Goal: Task Accomplishment & Management: Complete application form

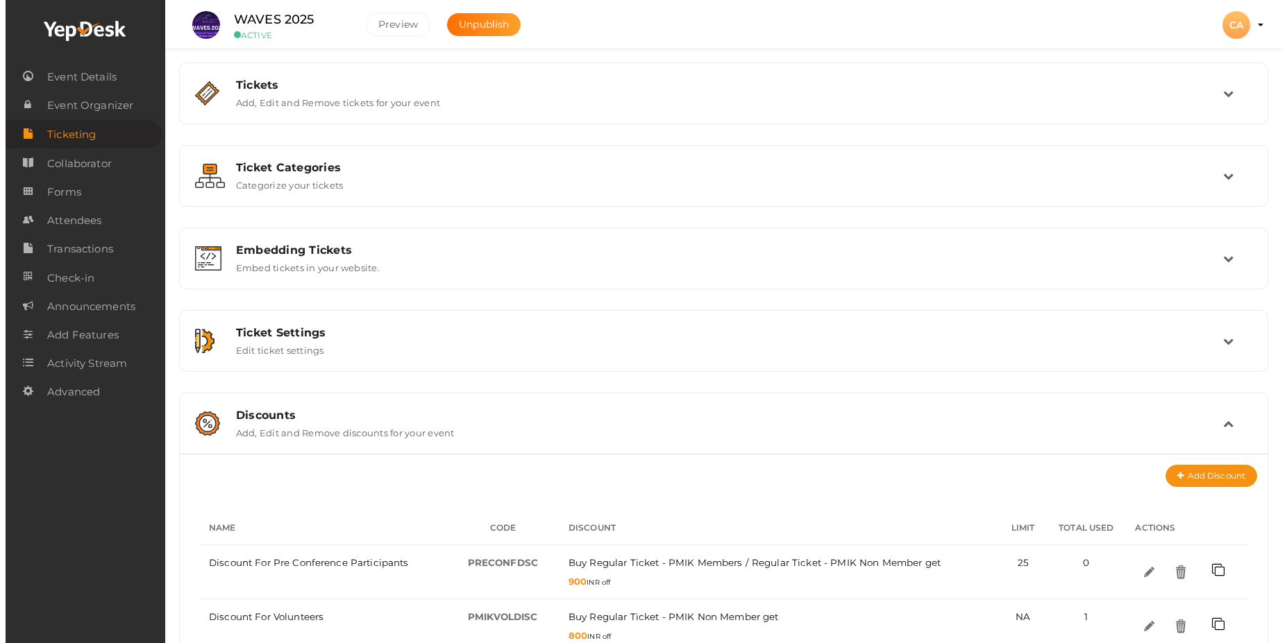
scroll to position [250, 0]
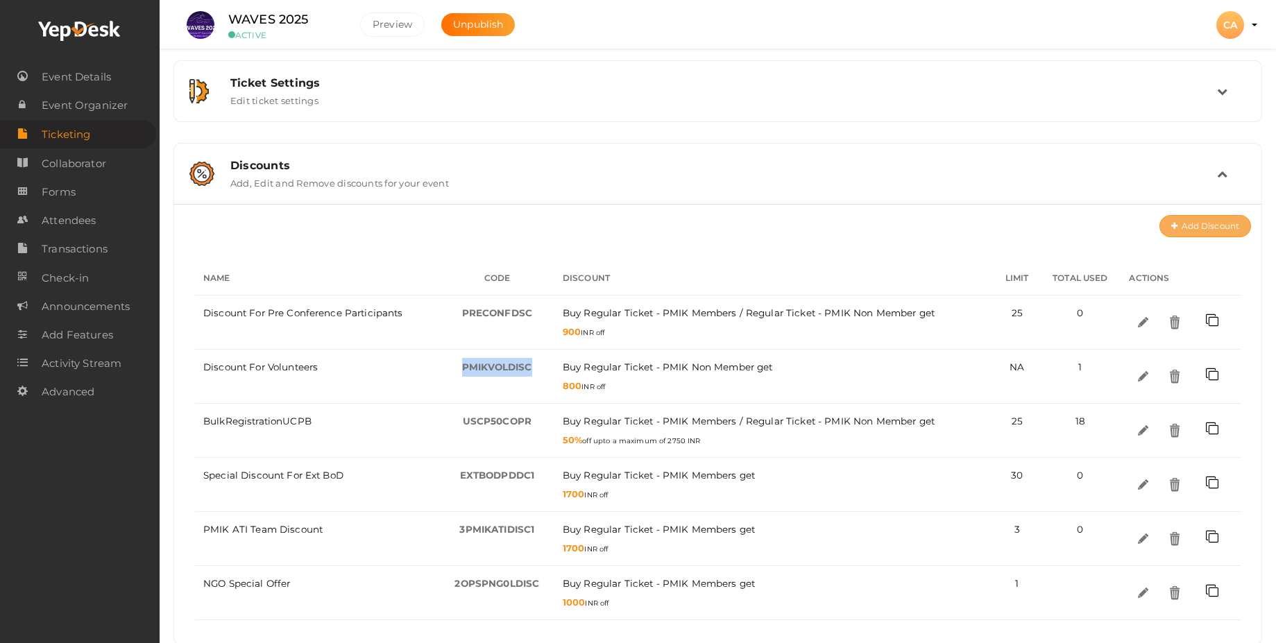
click at [1211, 228] on button "Add Discount" at bounding box center [1206, 226] width 92 height 22
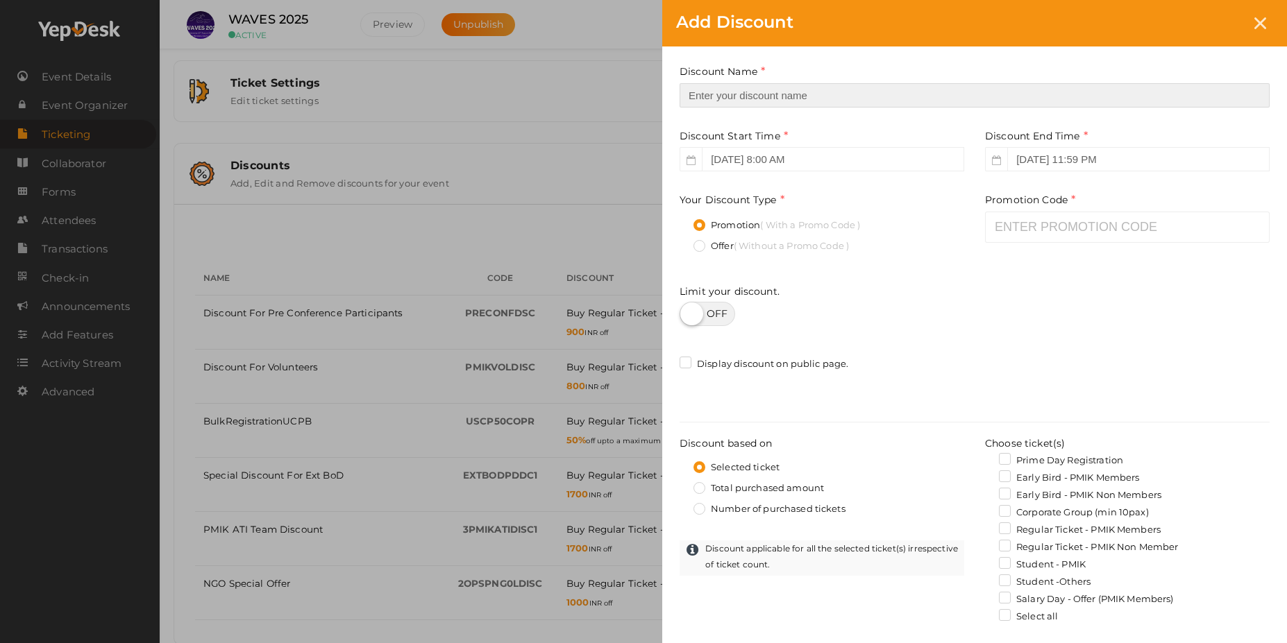
click at [763, 99] on input "text" at bounding box center [974, 95] width 590 height 24
type input "GTec Special Discount"
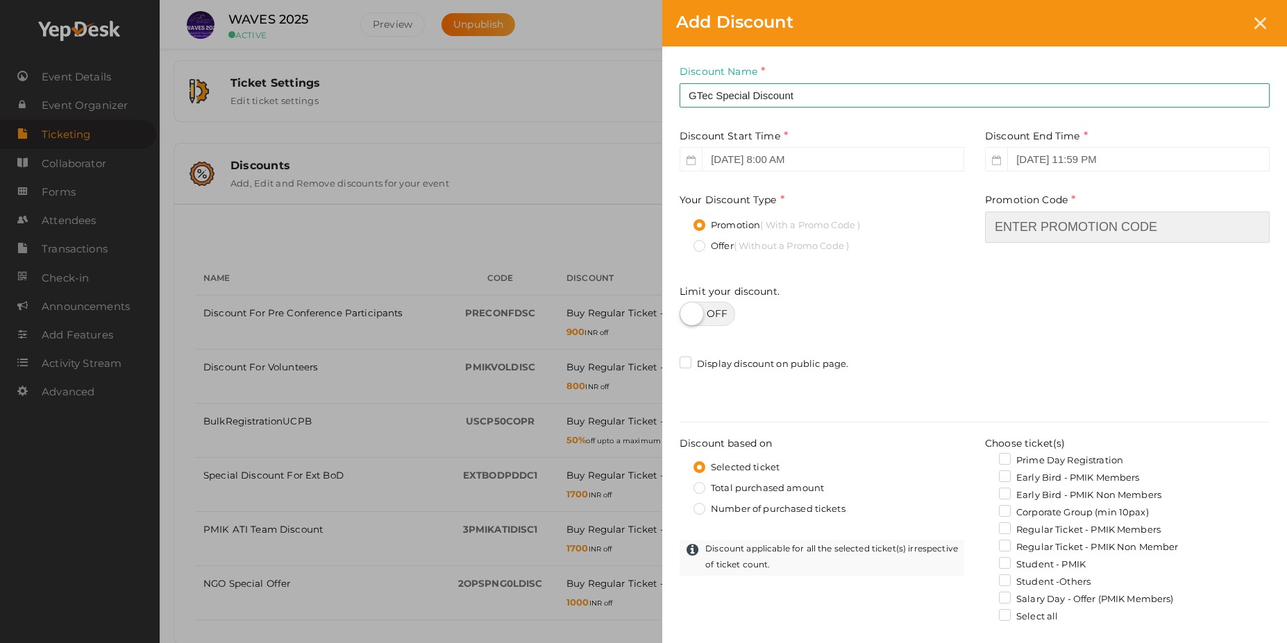
click at [1012, 227] on input "text" at bounding box center [1127, 227] width 285 height 31
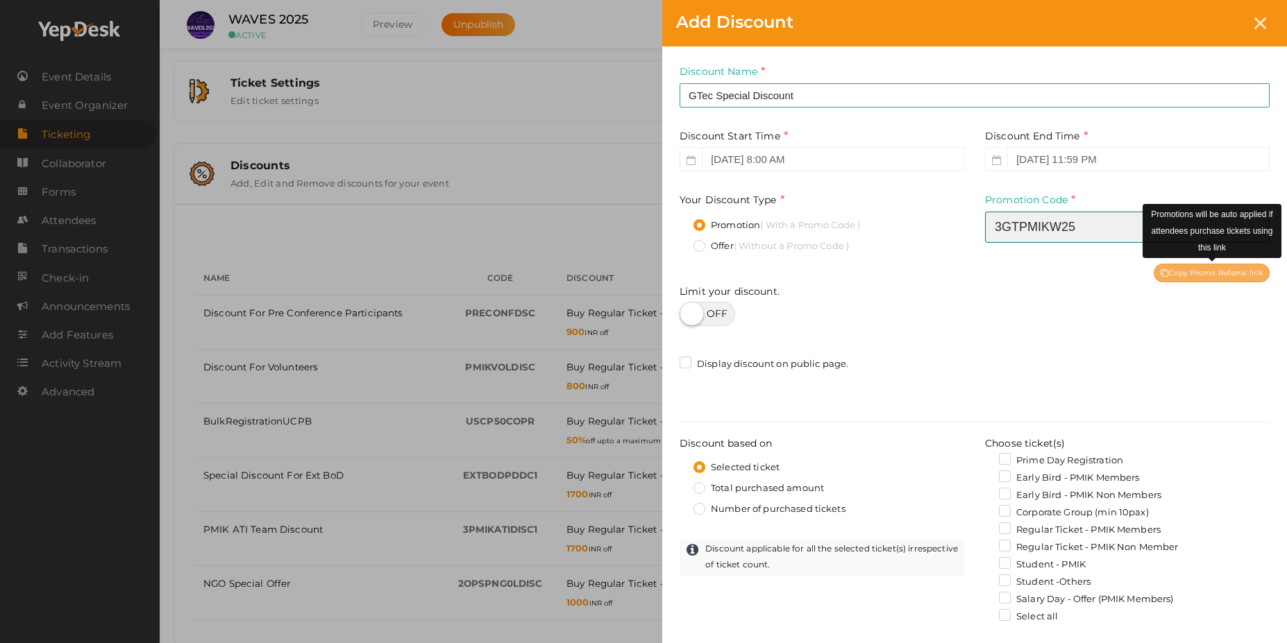
type input "3GTPMIKW25"
click at [1196, 272] on div "Copy Promo Referral link" at bounding box center [1211, 273] width 116 height 19
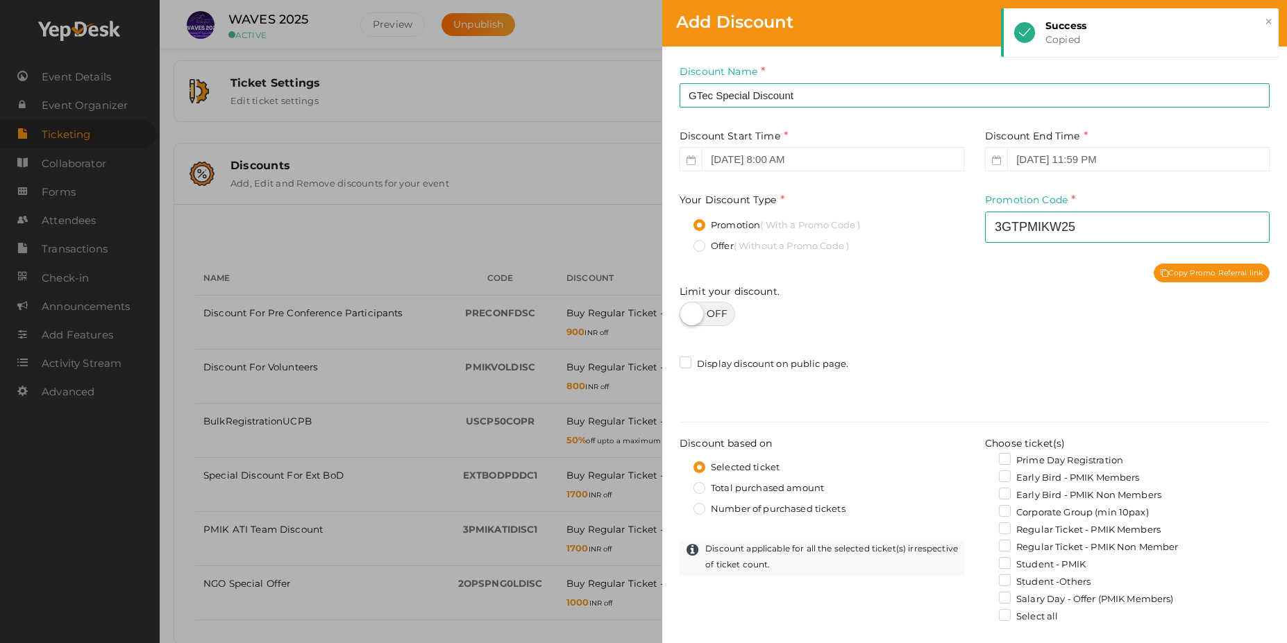
click at [725, 321] on label at bounding box center [707, 314] width 56 height 24
click at [688, 314] on input "checkbox" at bounding box center [683, 309] width 9 height 9
checkbox input "true"
click at [1030, 317] on input "number" at bounding box center [1127, 316] width 285 height 24
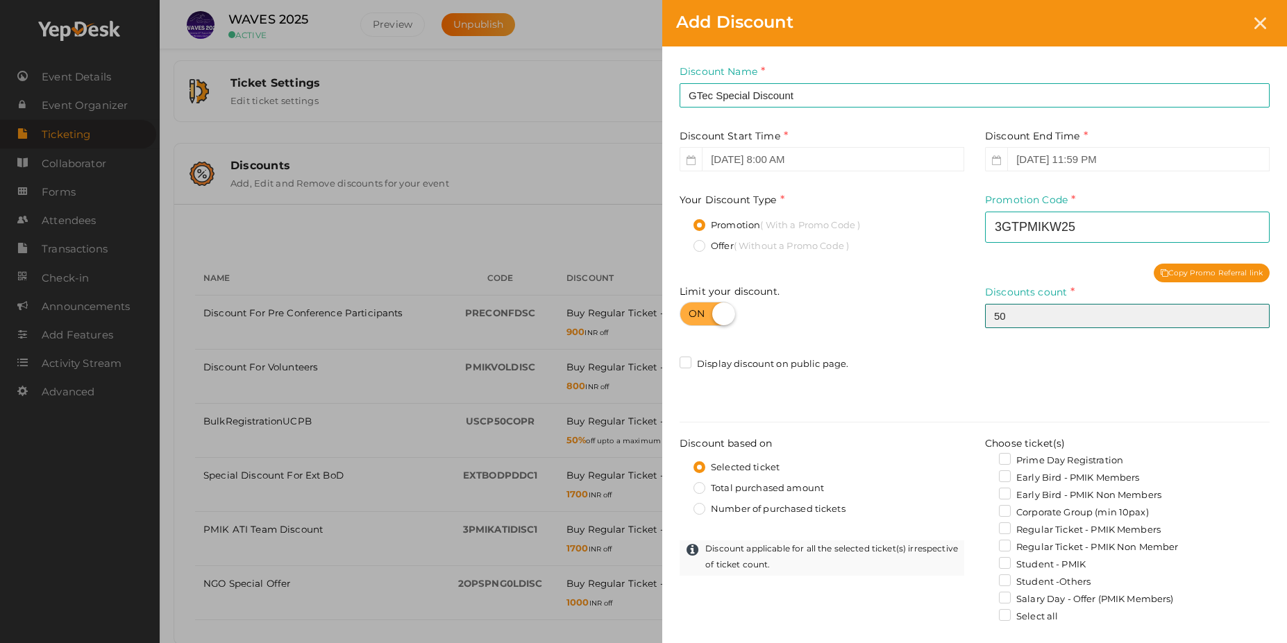
type input "5"
type input "3"
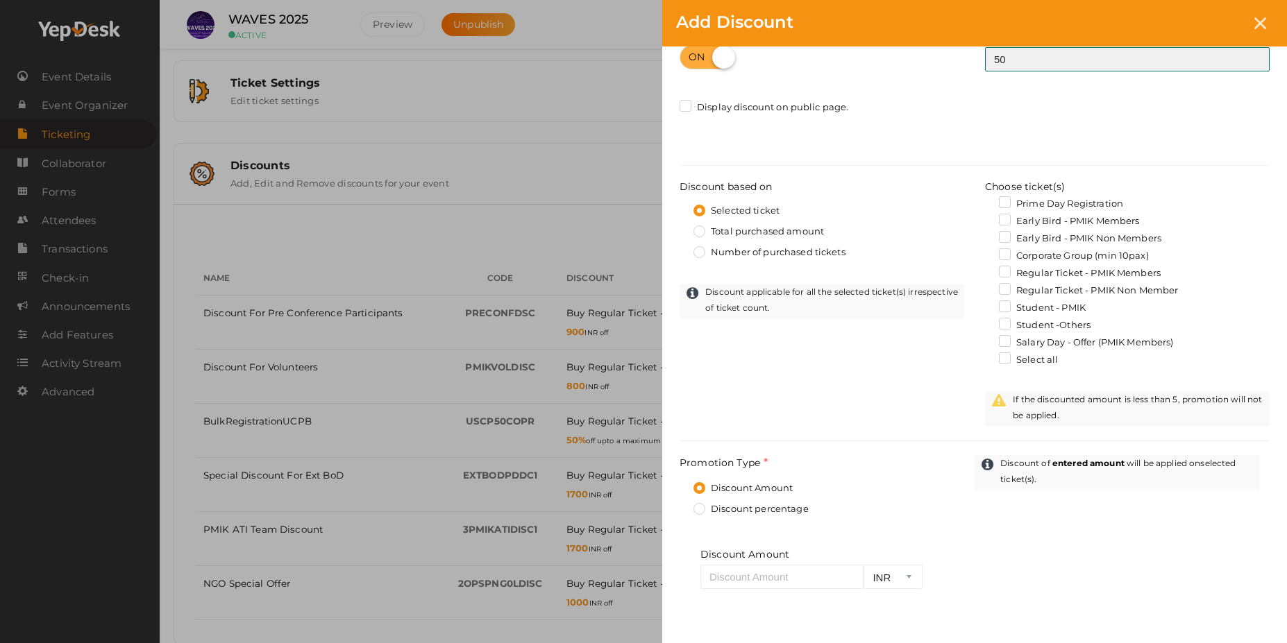
scroll to position [333, 0]
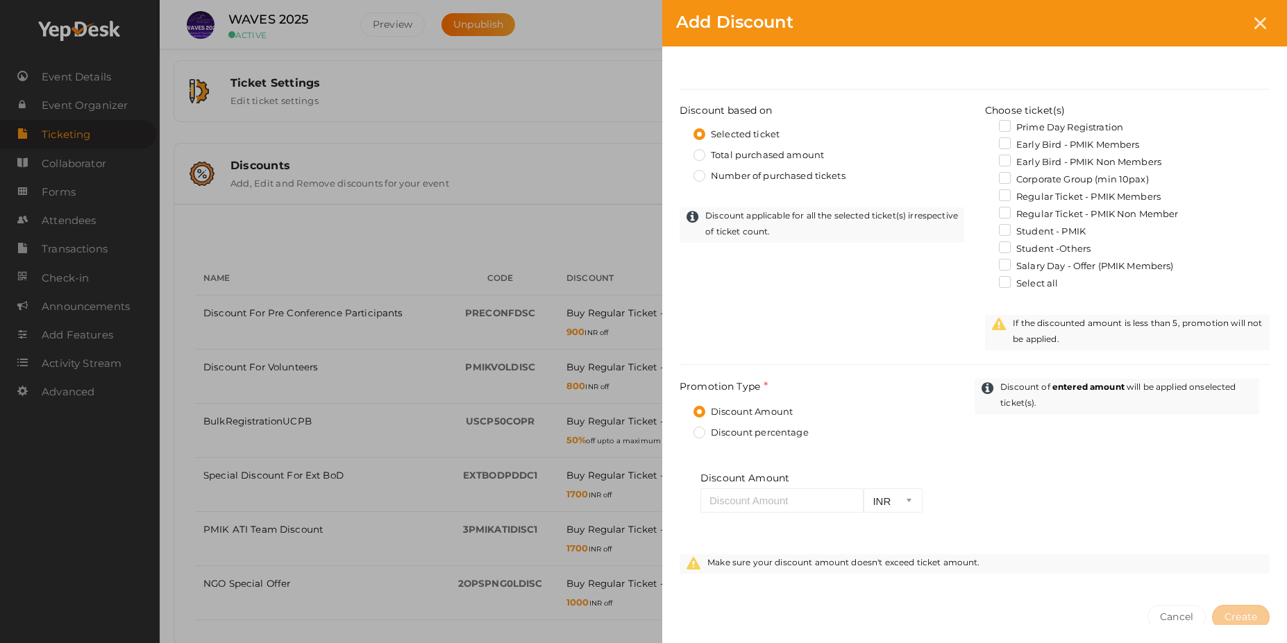
type input "50"
click at [997, 215] on div "Regular Ticket - PMIK Non Member" at bounding box center [1127, 216] width 285 height 17
click at [1006, 212] on label "Regular Ticket - PMIK Non Member" at bounding box center [1088, 215] width 179 height 14
click at [985, 210] on input "Regular Ticket - PMIK Non Member" at bounding box center [985, 210] width 0 height 0
click at [1006, 212] on label "Regular Ticket - PMIK Non Member" at bounding box center [1088, 215] width 179 height 14
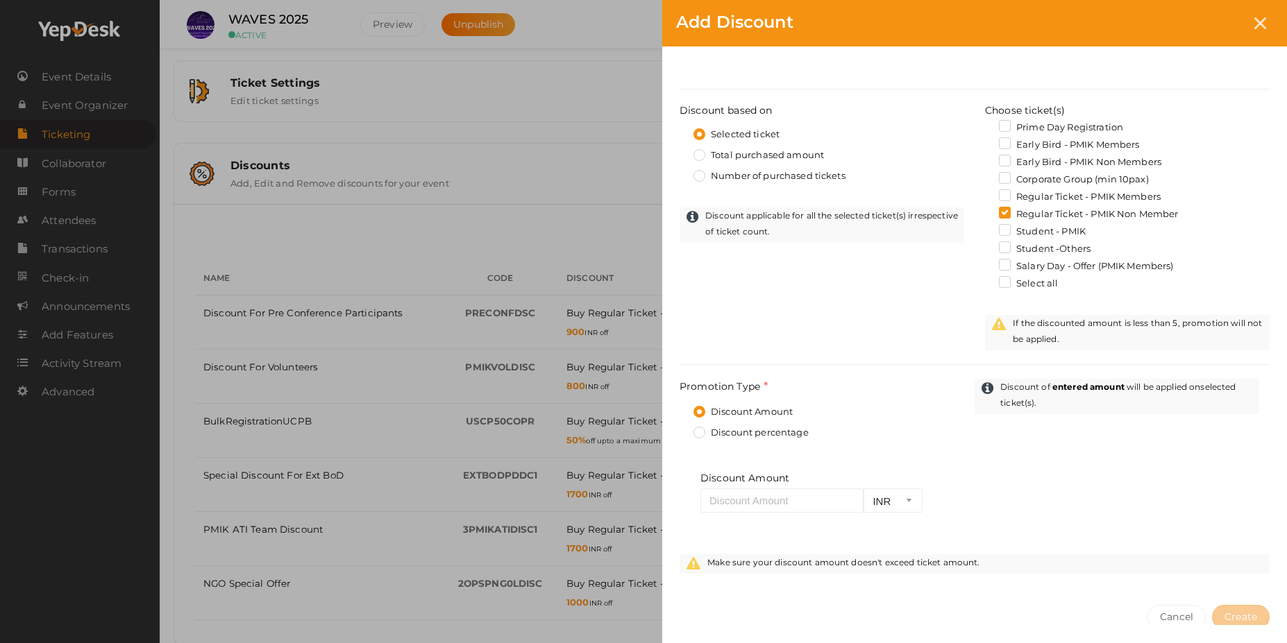
click at [985, 210] on input "Regular Ticket - PMIK Non Member" at bounding box center [985, 210] width 0 height 0
click at [1006, 214] on label "Regular Ticket - PMIK Non Member" at bounding box center [1088, 215] width 179 height 14
click at [985, 210] on input "Regular Ticket - PMIK Non Member" at bounding box center [985, 210] width 0 height 0
click at [781, 499] on input "number" at bounding box center [781, 501] width 163 height 24
type input "3"
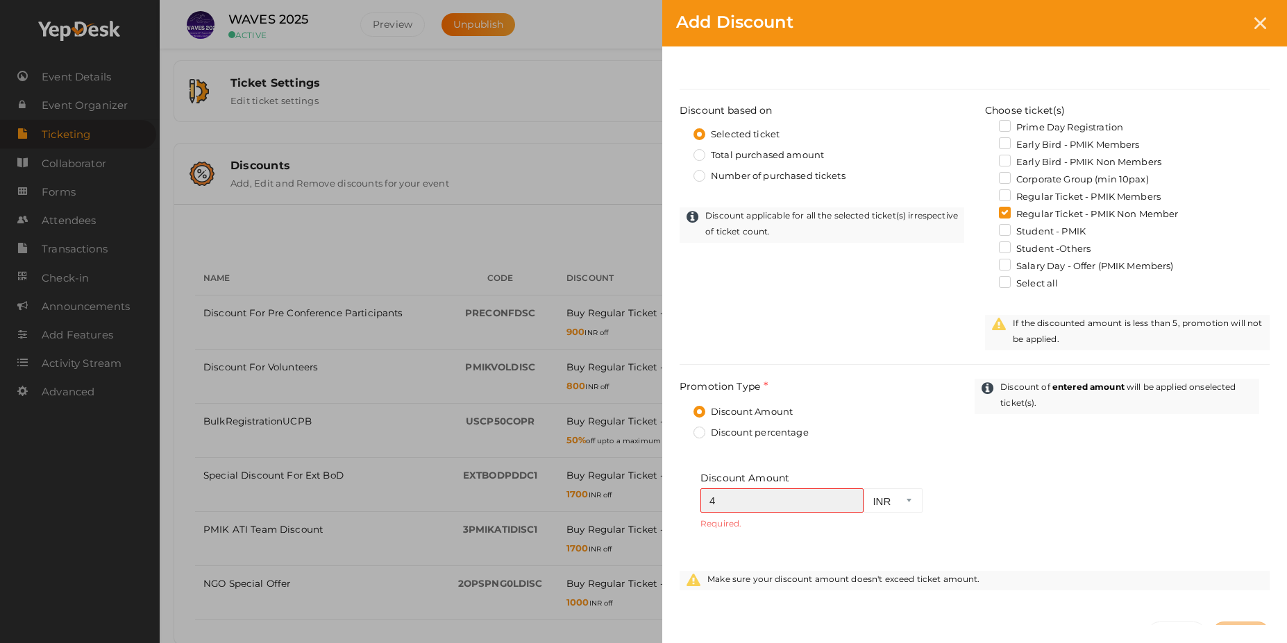
type input "40"
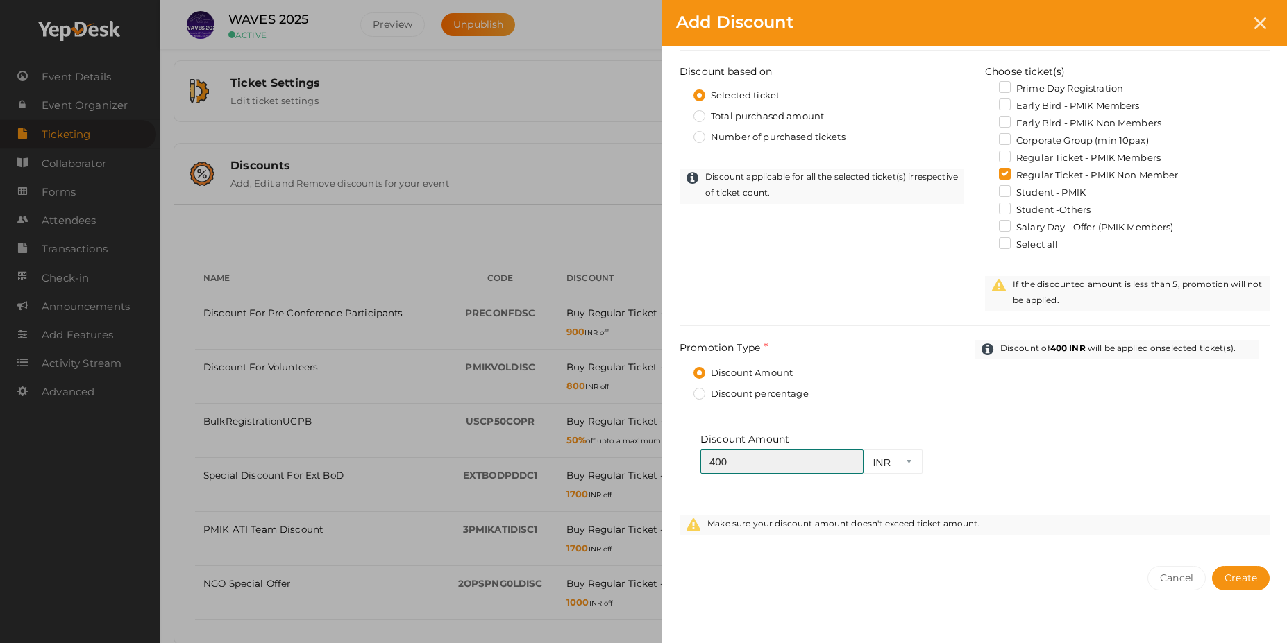
scroll to position [407, 0]
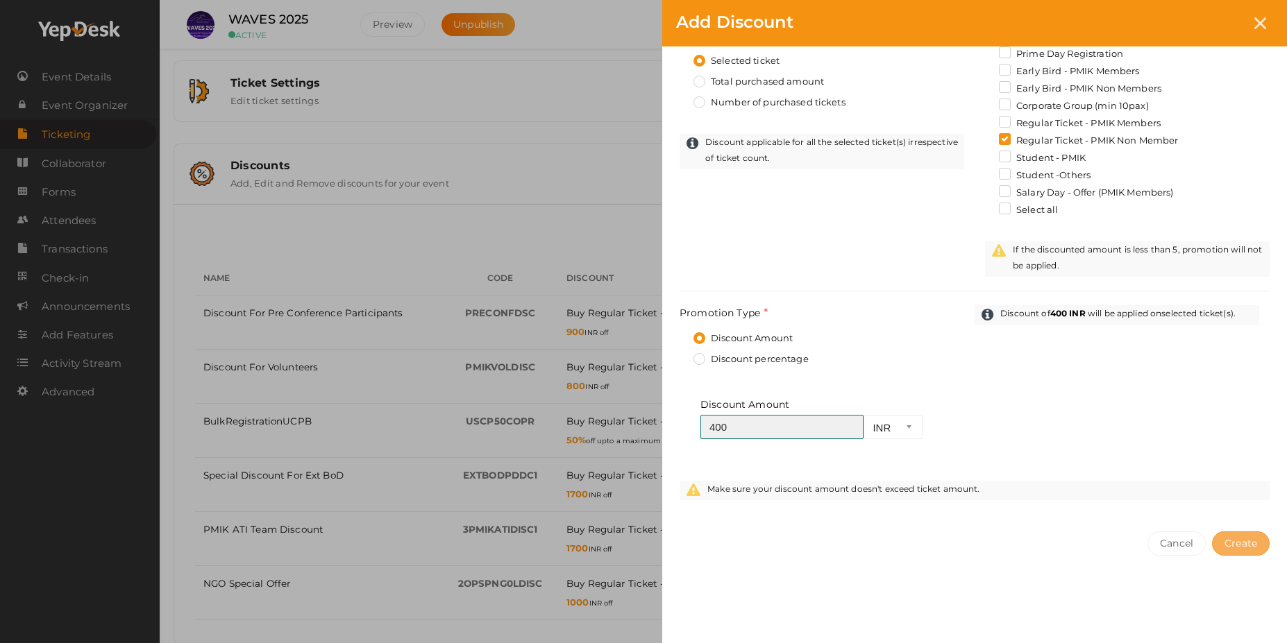
type input "400"
click at [1236, 543] on span "Create" at bounding box center [1240, 543] width 33 height 12
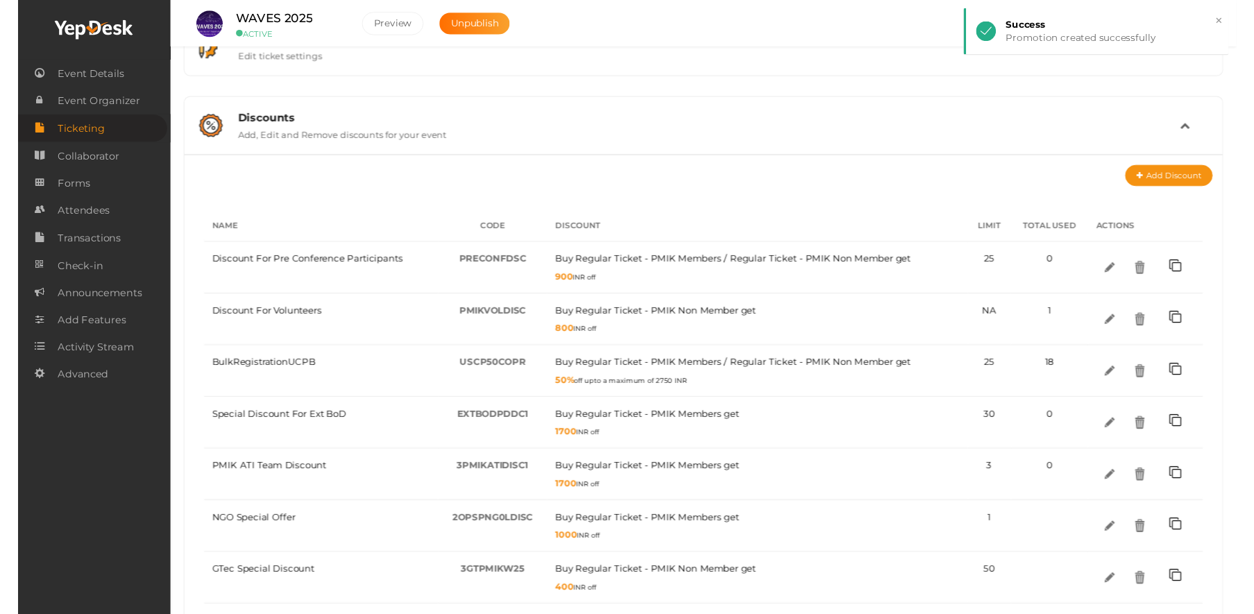
scroll to position [327, 0]
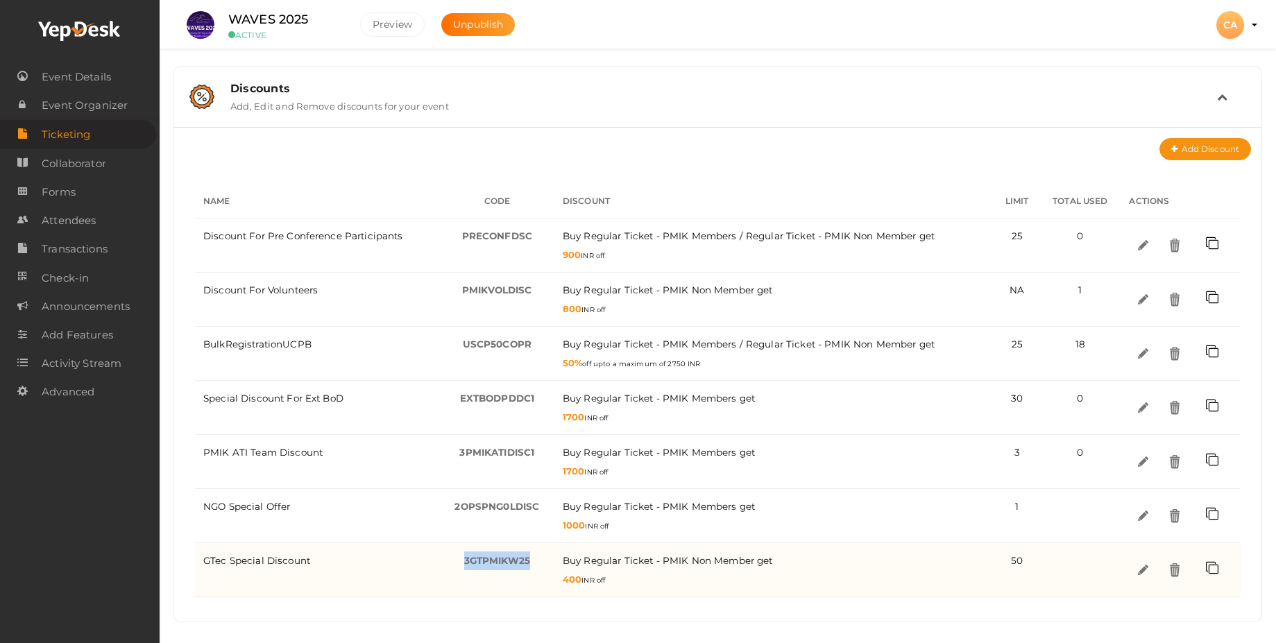
drag, startPoint x: 535, startPoint y: 559, endPoint x: 457, endPoint y: 559, distance: 78.4
click at [457, 559] on div "3GTPMIKW25 -" at bounding box center [497, 561] width 98 height 19
copy span "3GTPMIKW25"
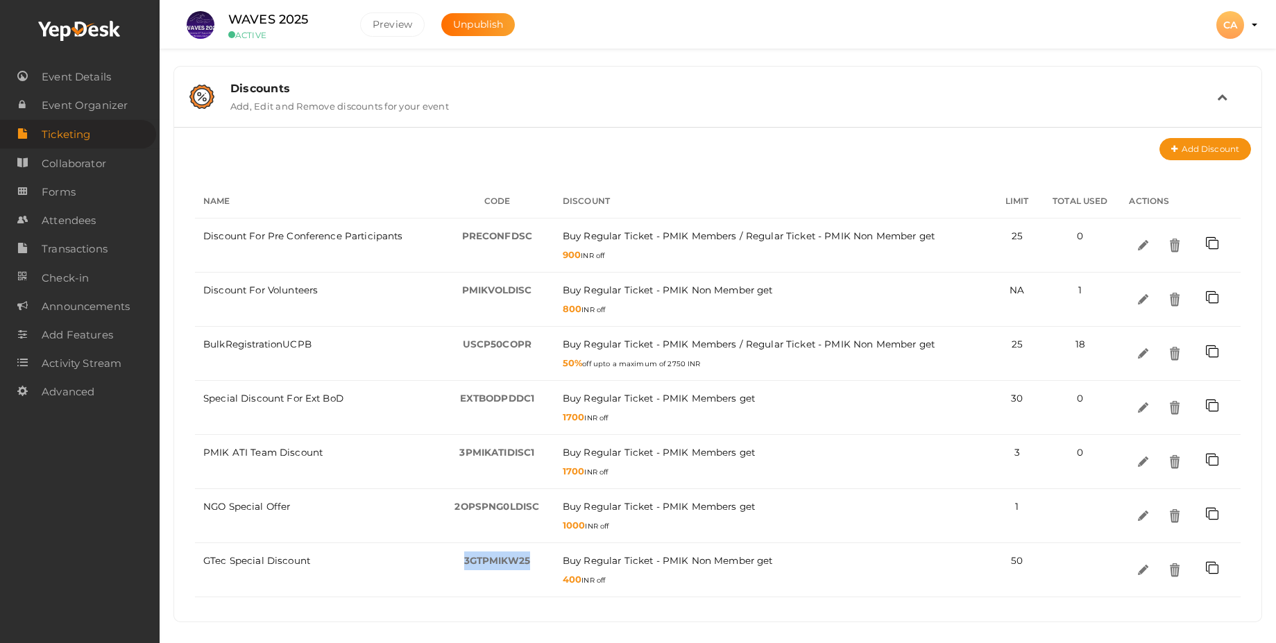
copy span "3GTPMIKW25"
